Goal: Navigation & Orientation: Understand site structure

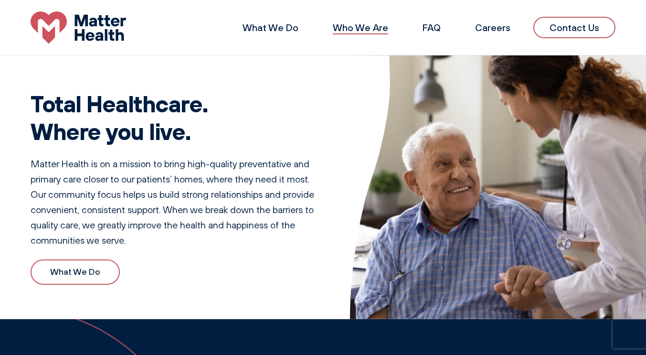
click at [358, 27] on link "Who We Are" at bounding box center [360, 27] width 55 height 12
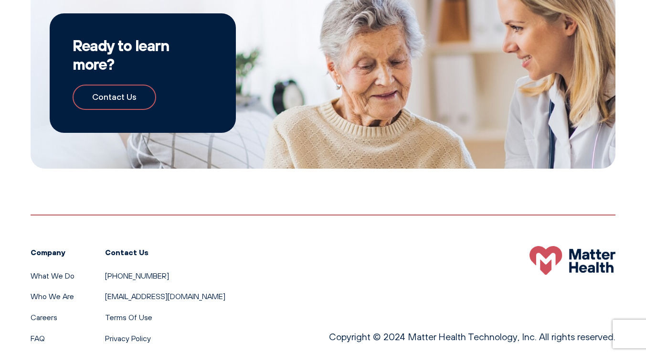
scroll to position [932, 0]
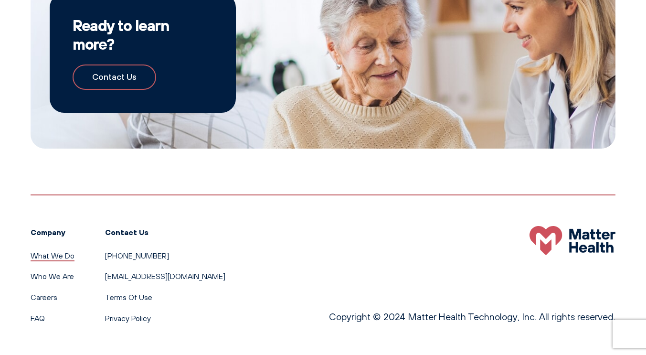
click at [57, 252] on link "What We Do" at bounding box center [53, 256] width 44 height 10
